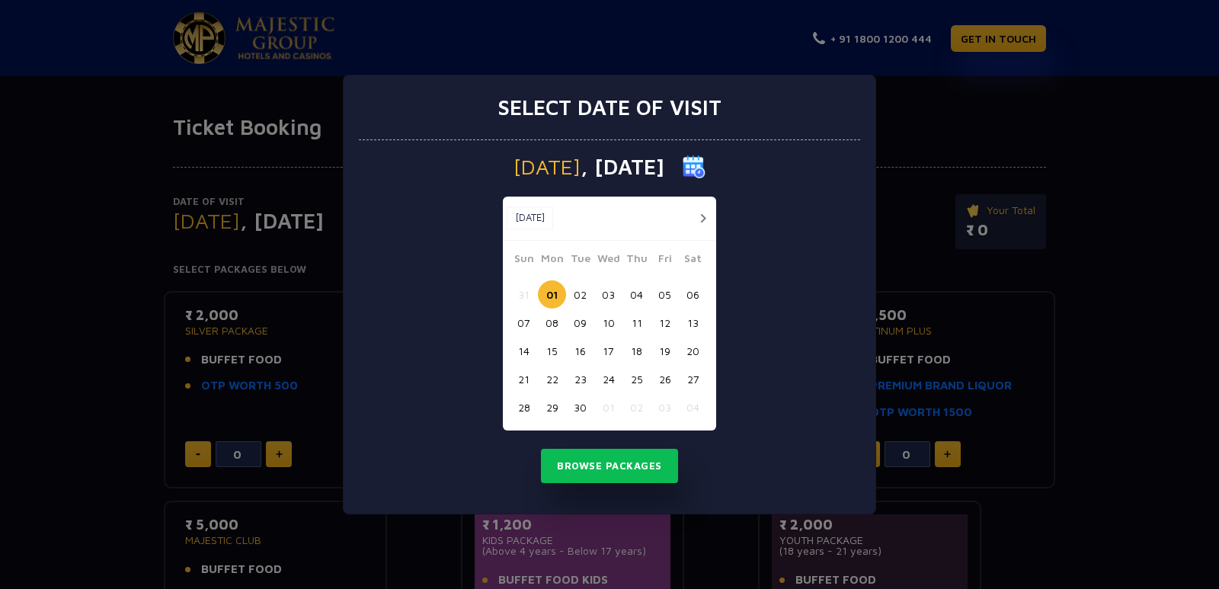
click at [669, 318] on button "12" at bounding box center [664, 322] width 28 height 28
click at [690, 320] on button "13" at bounding box center [693, 322] width 28 height 28
click at [633, 469] on button "Browse Packages" at bounding box center [609, 466] width 137 height 35
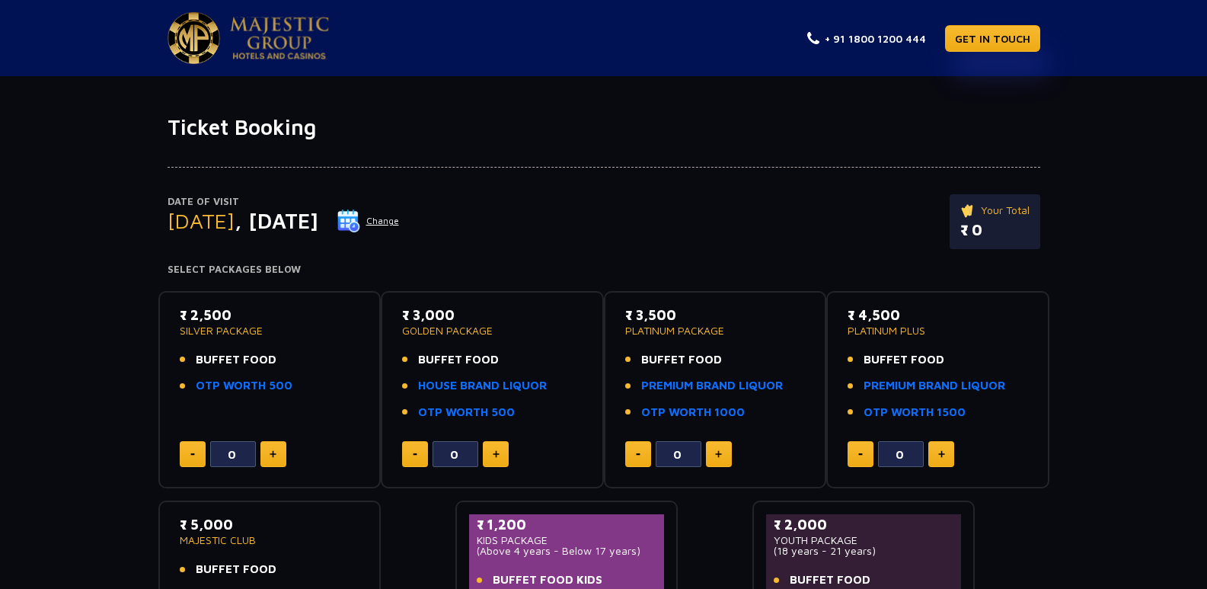
click at [277, 454] on button at bounding box center [273, 454] width 26 height 26
click at [273, 456] on img at bounding box center [273, 454] width 7 height 8
type input "2"
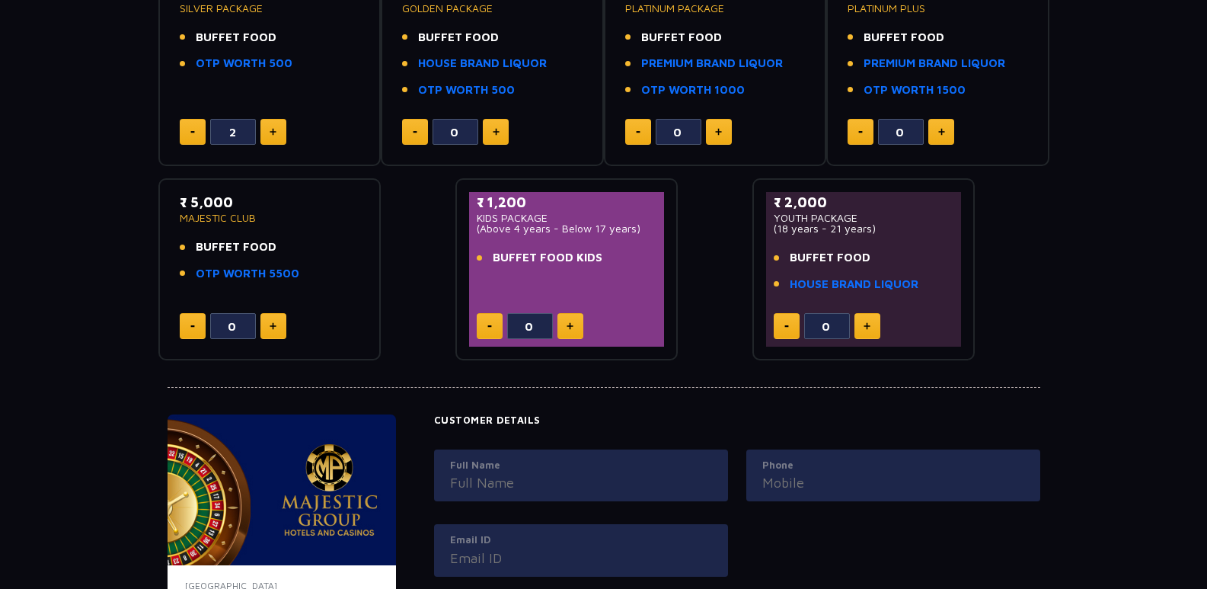
scroll to position [533, 0]
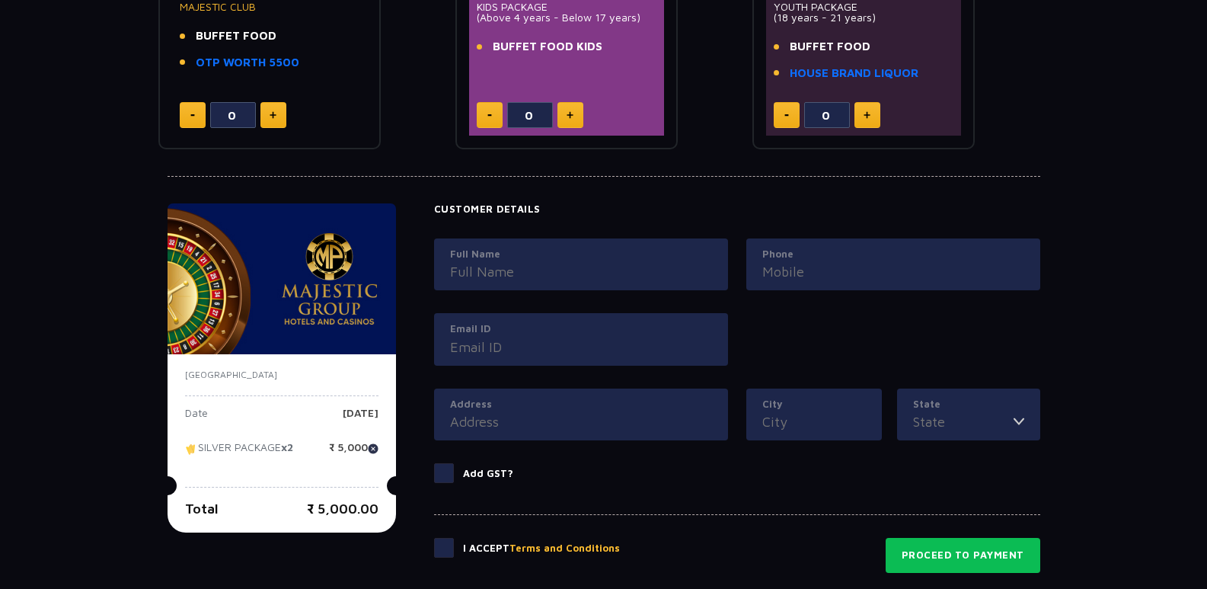
click at [528, 274] on input "Full Name" at bounding box center [581, 271] width 262 height 21
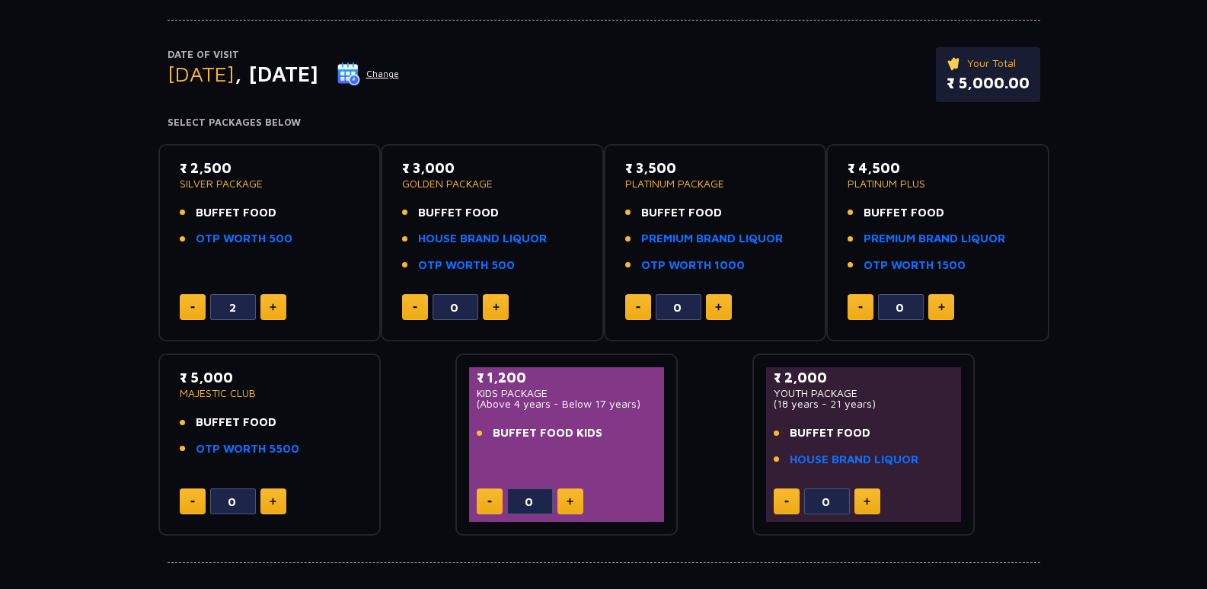
scroll to position [152, 0]
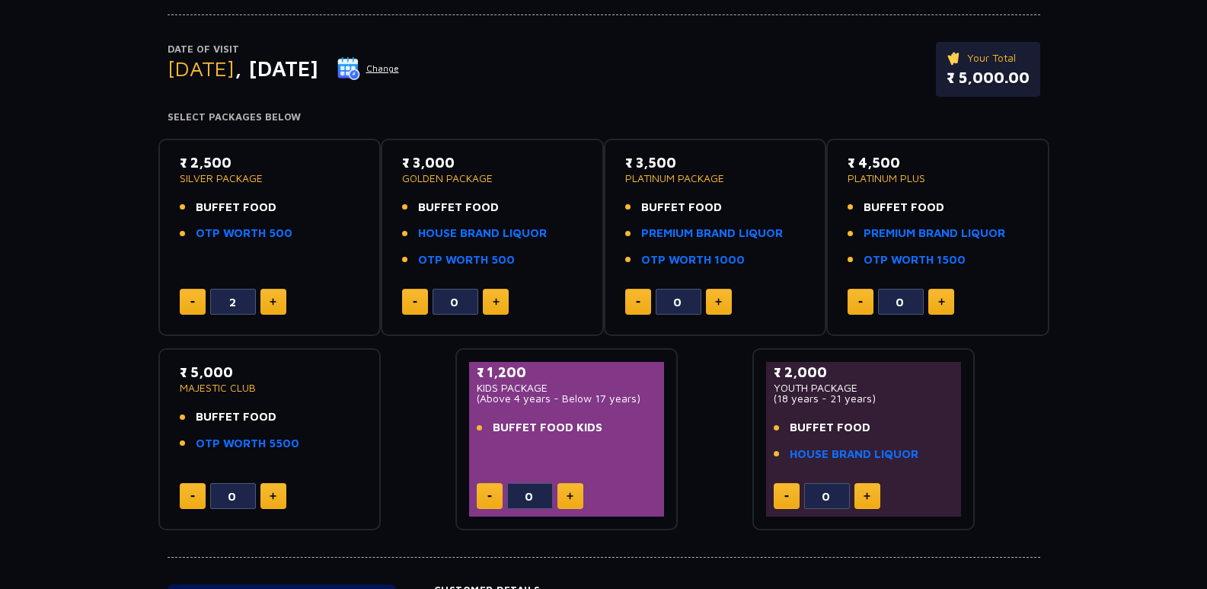
click at [501, 306] on button at bounding box center [496, 302] width 26 height 26
click at [424, 302] on button at bounding box center [415, 302] width 26 height 26
type input "0"
drag, startPoint x: 216, startPoint y: 202, endPoint x: 244, endPoint y: 209, distance: 29.9
click at [244, 209] on span "BUFFET FOOD" at bounding box center [236, 208] width 81 height 18
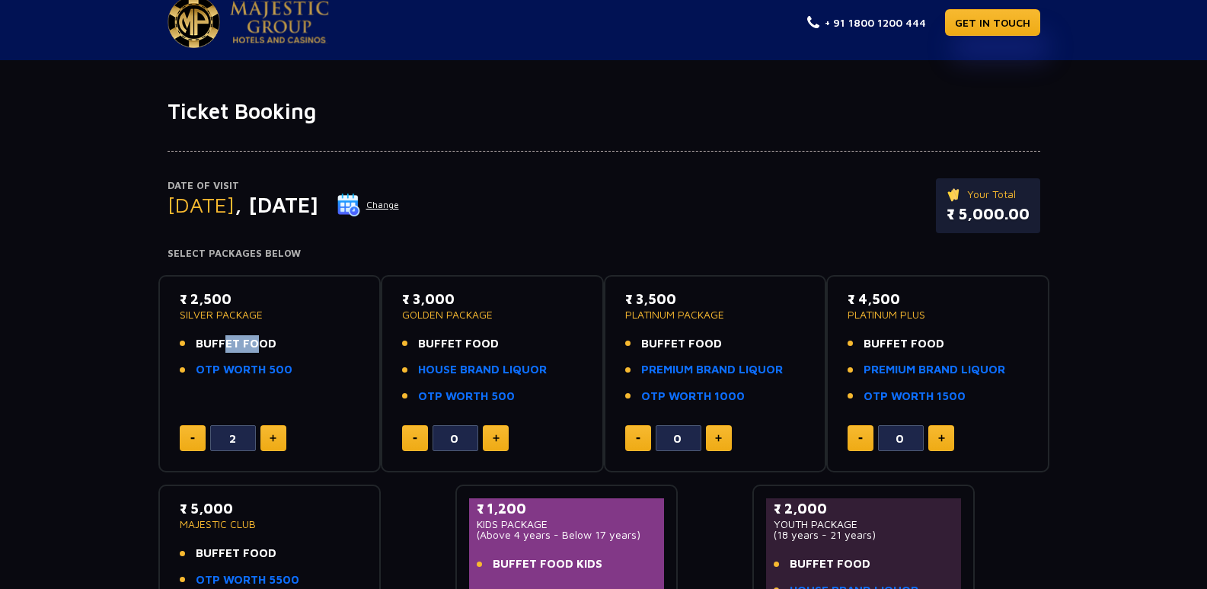
scroll to position [0, 0]
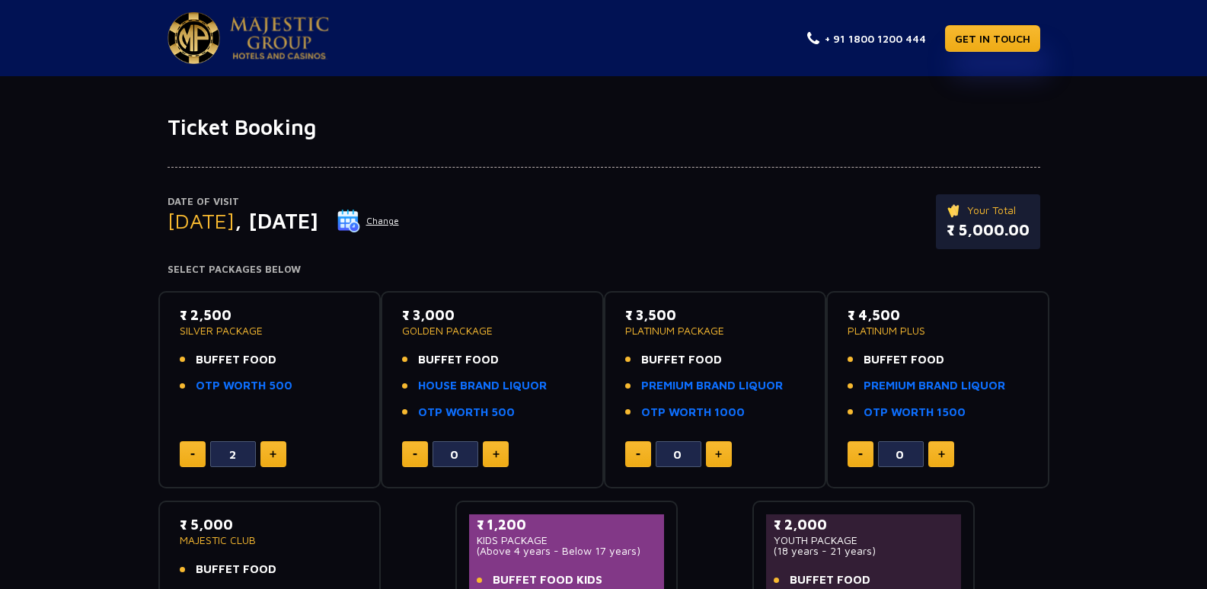
click at [400, 221] on button "Change" at bounding box center [368, 221] width 63 height 24
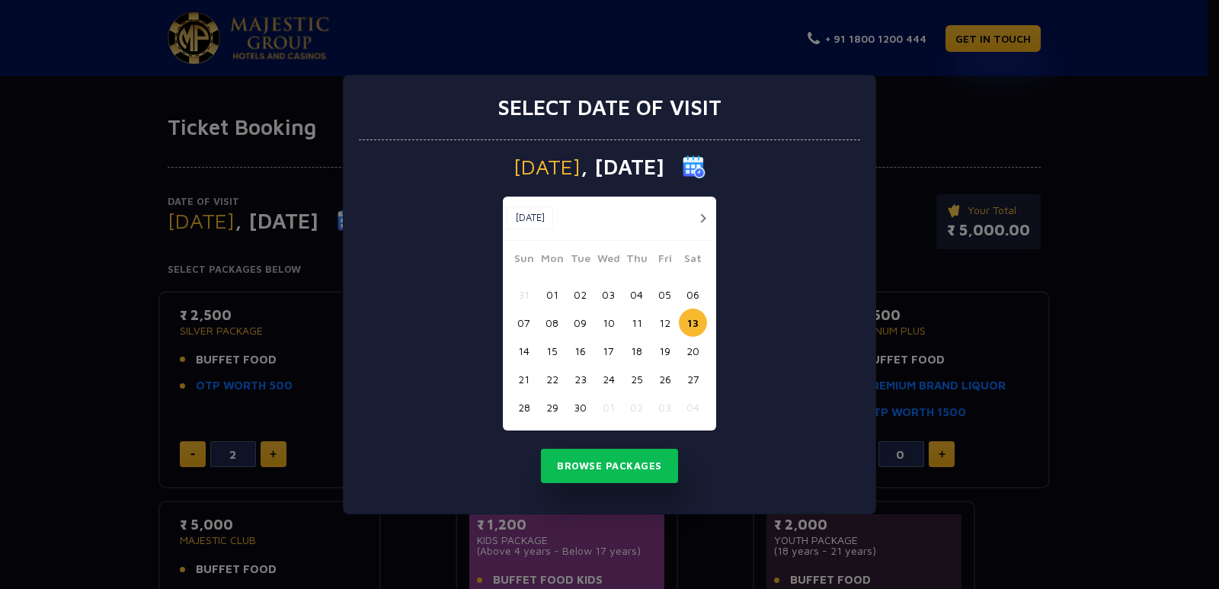
click at [608, 351] on button "17" at bounding box center [608, 351] width 28 height 28
click at [583, 347] on button "16" at bounding box center [580, 351] width 28 height 28
click at [611, 467] on button "Browse Packages" at bounding box center [609, 466] width 137 height 35
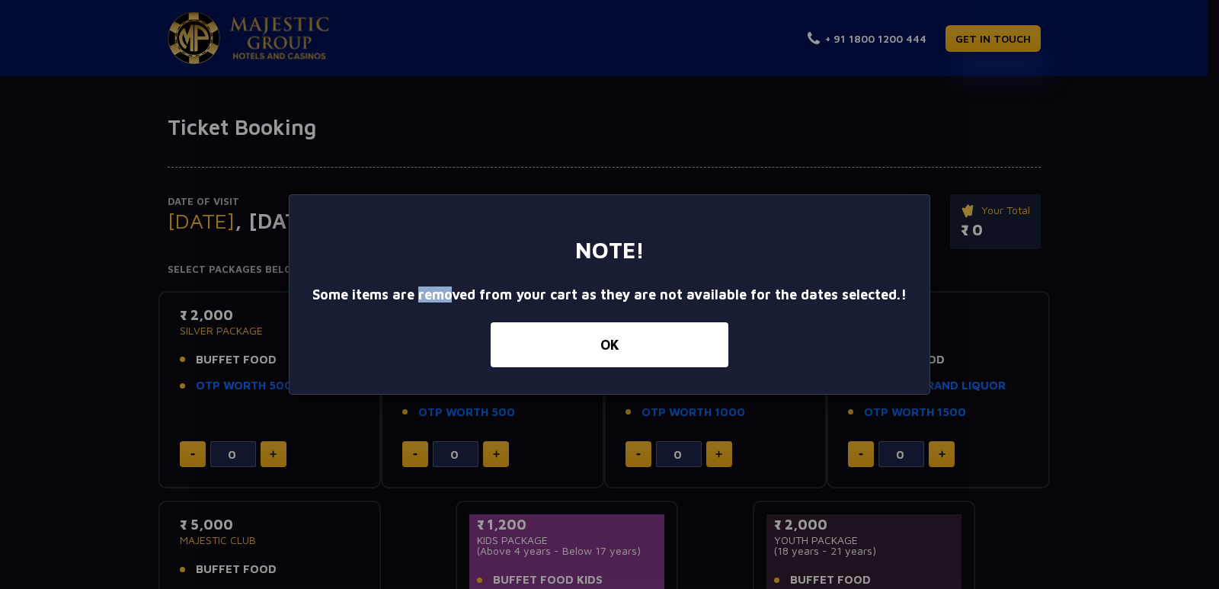
drag, startPoint x: 423, startPoint y: 294, endPoint x: 465, endPoint y: 294, distance: 41.9
click at [461, 293] on div "Some items are removed from your cart as they are not available for the dates s…" at bounding box center [609, 294] width 594 height 16
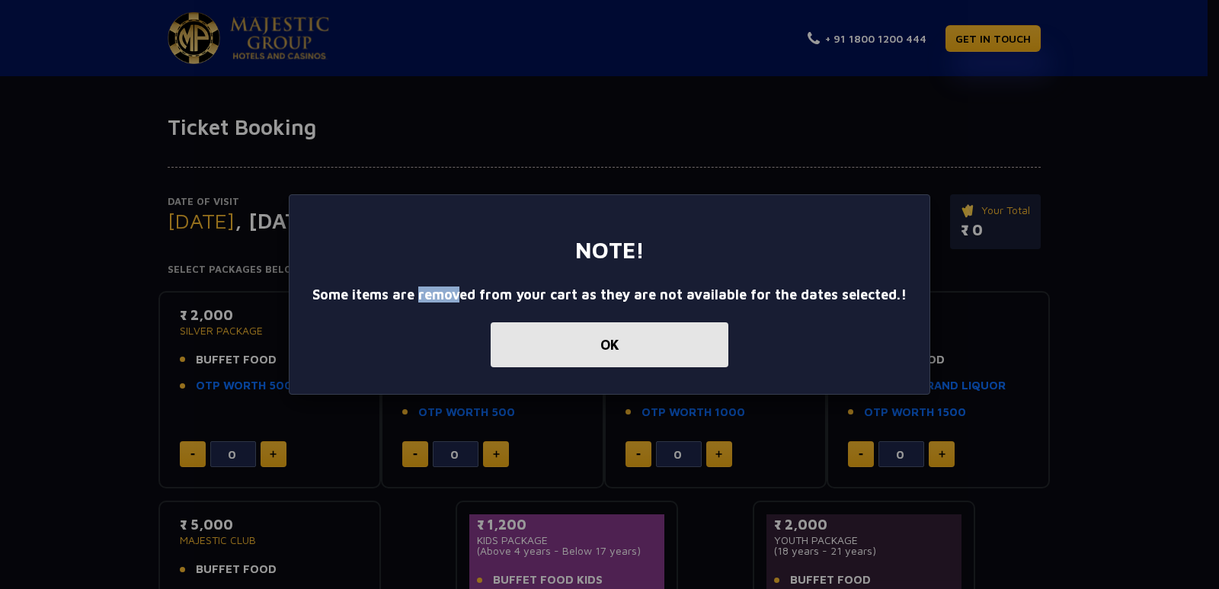
click at [611, 350] on button "OK" at bounding box center [609, 344] width 238 height 45
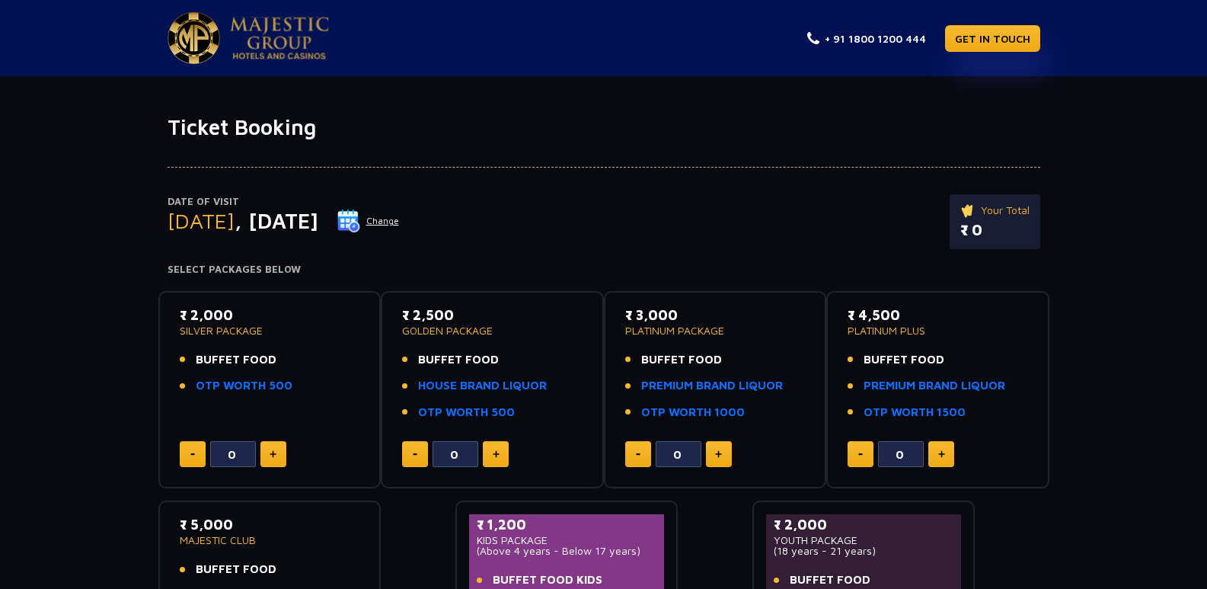
click at [400, 225] on button "Change" at bounding box center [368, 221] width 63 height 24
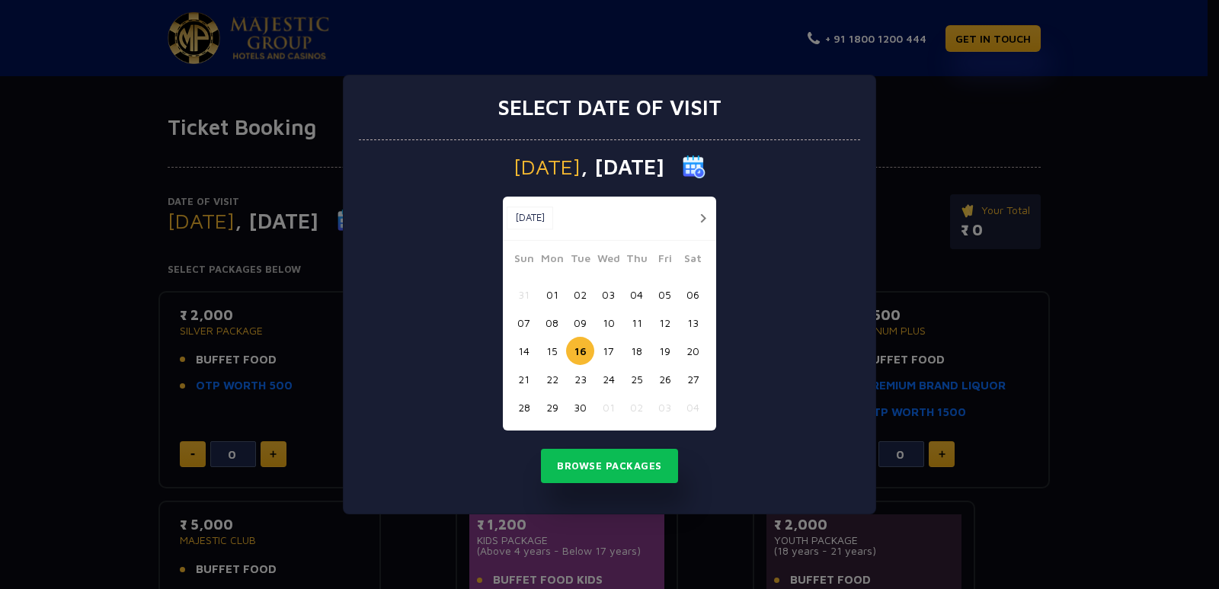
click at [582, 379] on button "23" at bounding box center [580, 379] width 28 height 28
click at [550, 385] on button "22" at bounding box center [552, 379] width 28 height 28
click at [595, 464] on button "Browse Packages" at bounding box center [609, 466] width 137 height 35
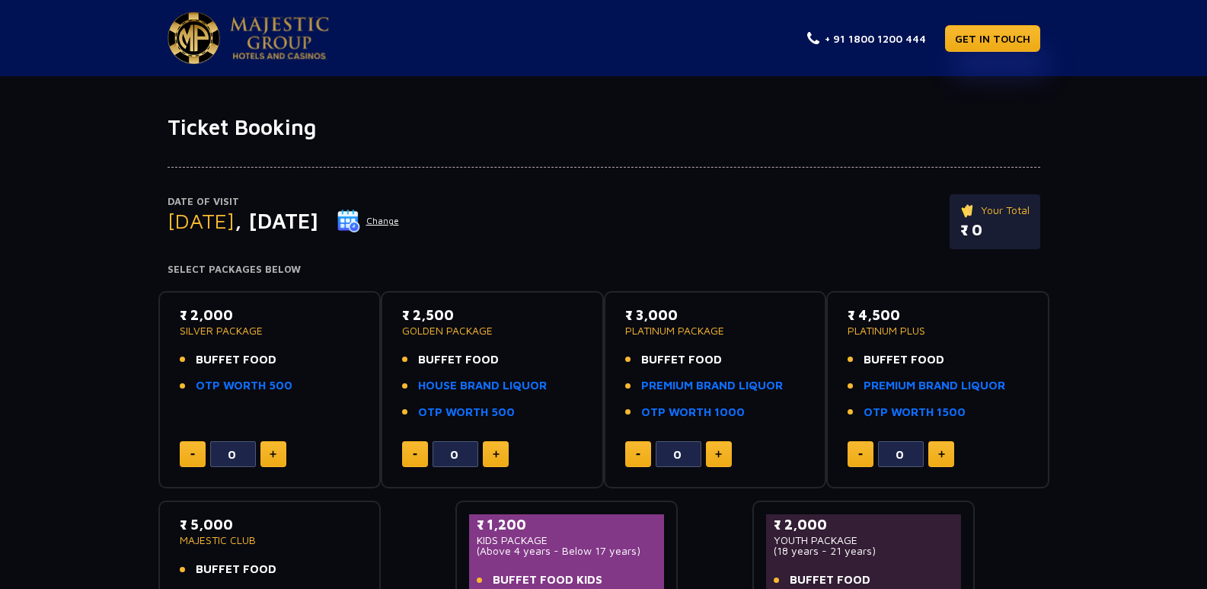
click at [400, 226] on button "Change" at bounding box center [368, 221] width 63 height 24
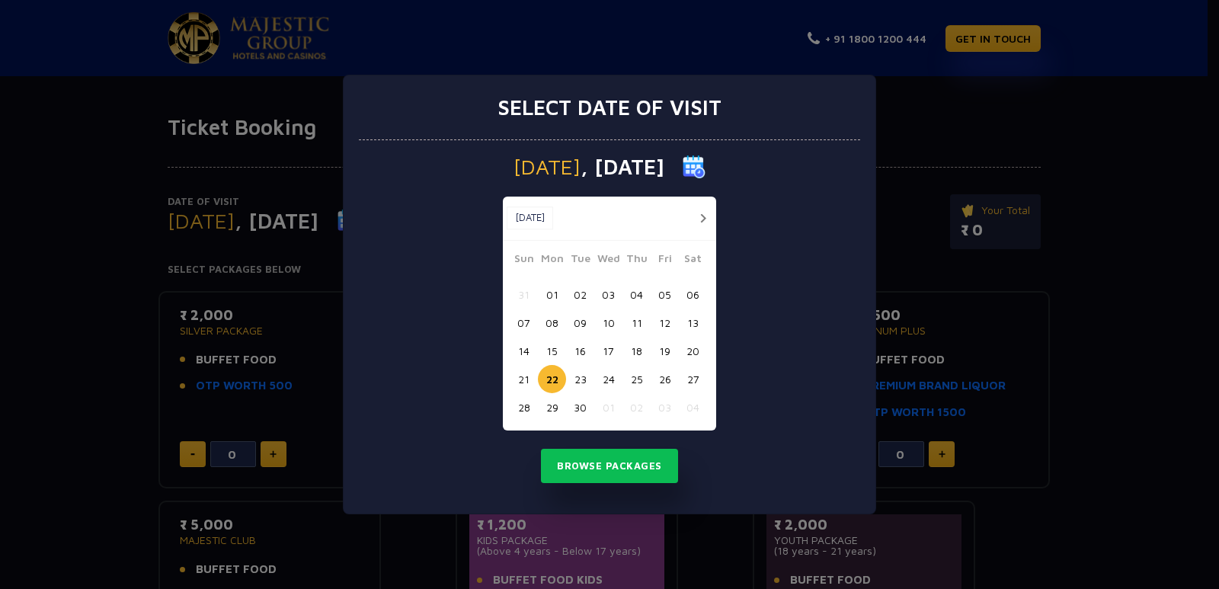
click at [585, 296] on button "02" at bounding box center [580, 294] width 28 height 28
click at [602, 299] on button "03" at bounding box center [608, 294] width 28 height 28
click at [589, 461] on button "Browse Packages" at bounding box center [609, 466] width 137 height 35
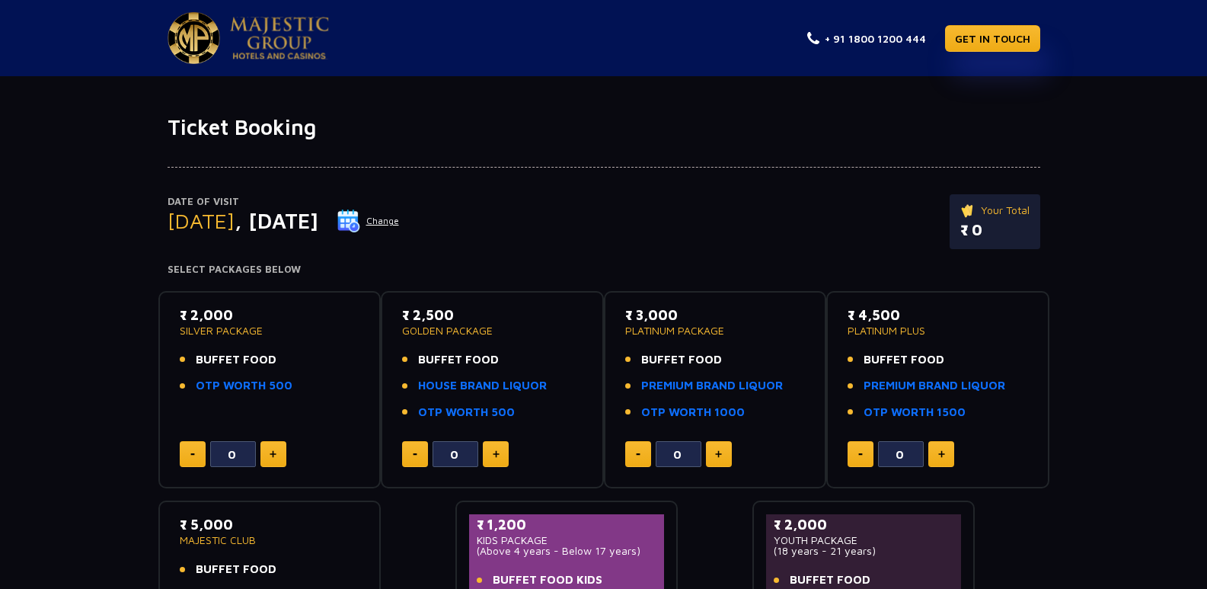
click at [400, 228] on button "Change" at bounding box center [368, 221] width 63 height 24
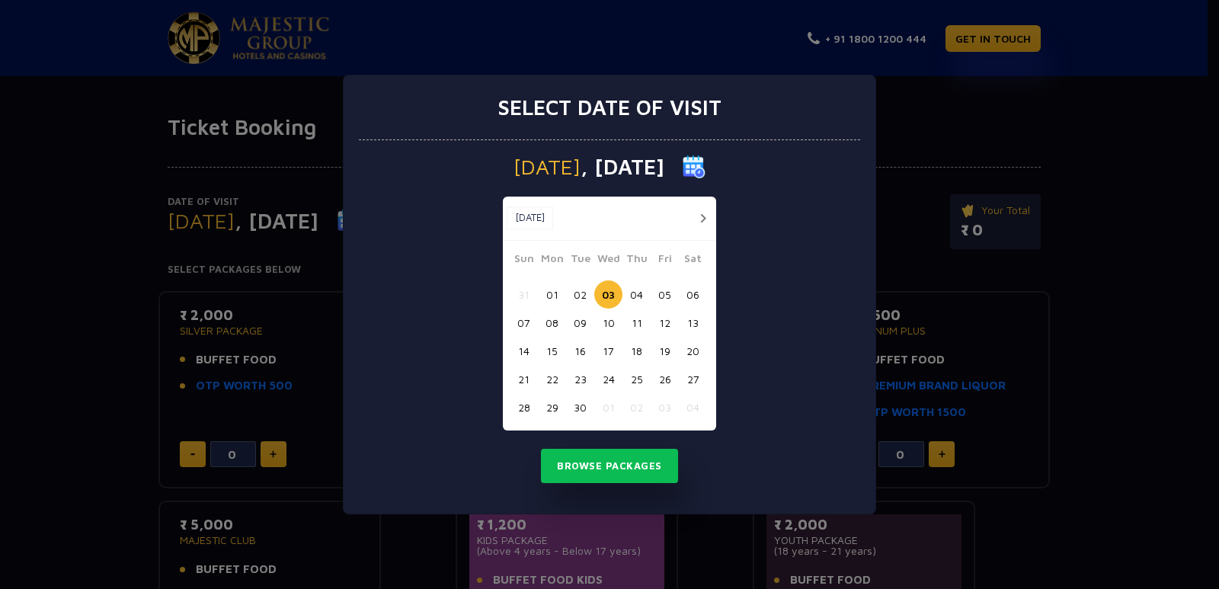
click at [551, 289] on button "01" at bounding box center [552, 294] width 28 height 28
click at [569, 295] on div "31 01 02 03 04 05 06" at bounding box center [610, 294] width 200 height 28
click at [577, 296] on button "02" at bounding box center [580, 294] width 28 height 28
click at [554, 294] on button "01" at bounding box center [552, 294] width 28 height 28
click at [593, 462] on button "Browse Packages" at bounding box center [609, 466] width 137 height 35
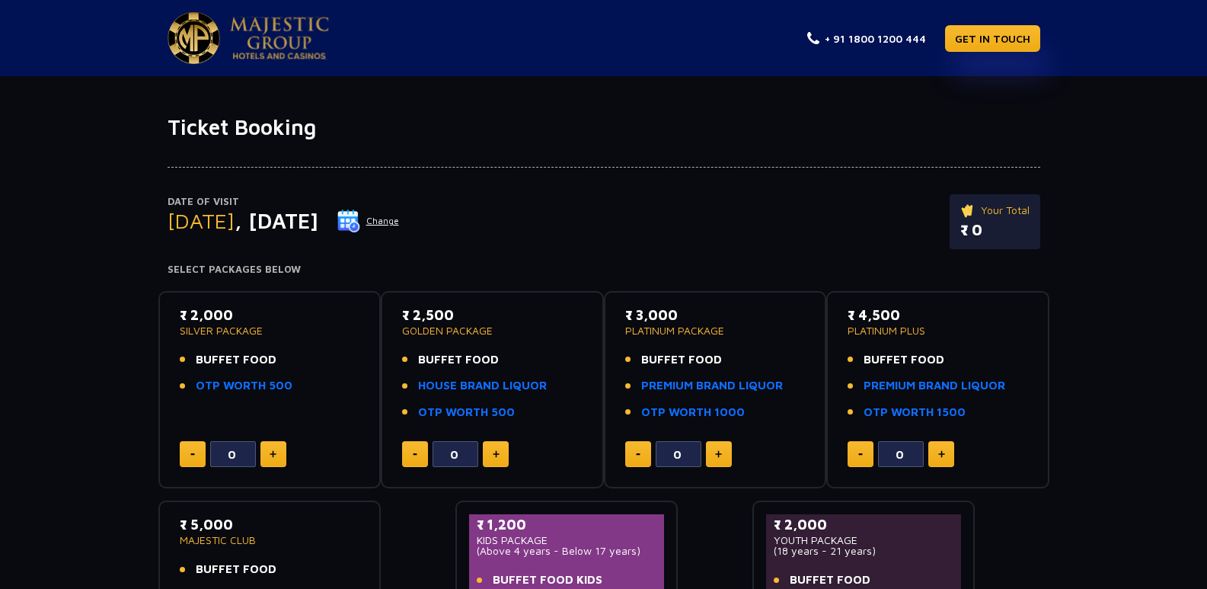
click at [400, 227] on button "Change" at bounding box center [368, 221] width 63 height 24
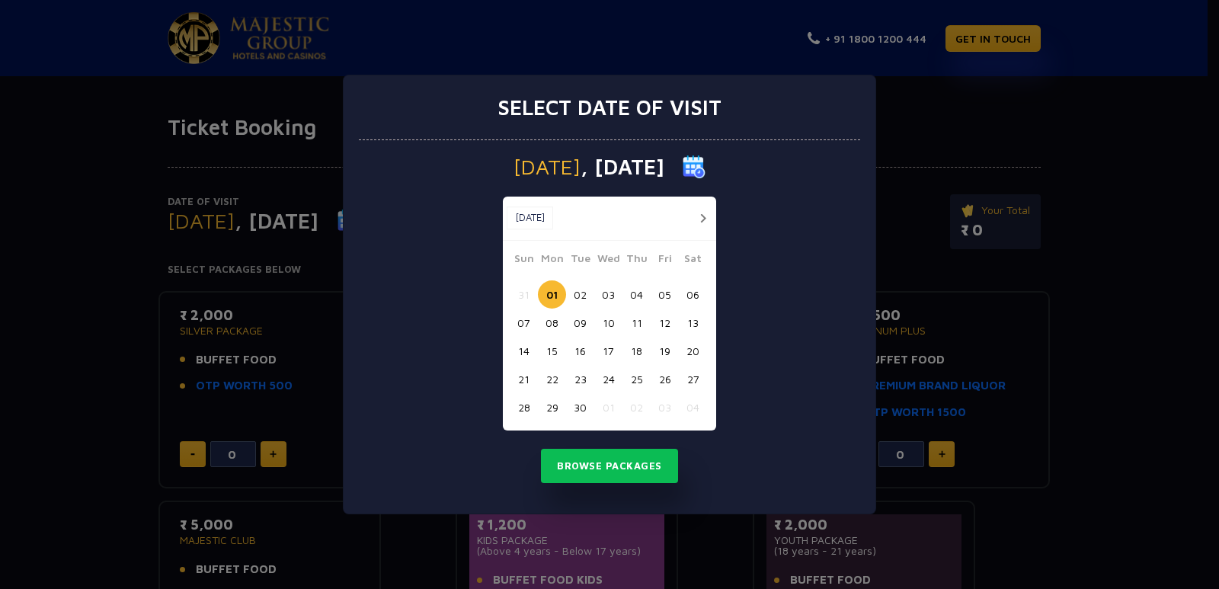
click at [689, 297] on button "06" at bounding box center [693, 294] width 28 height 28
click at [631, 463] on button "Browse Packages" at bounding box center [609, 466] width 137 height 35
